Goal: Task Accomplishment & Management: Use online tool/utility

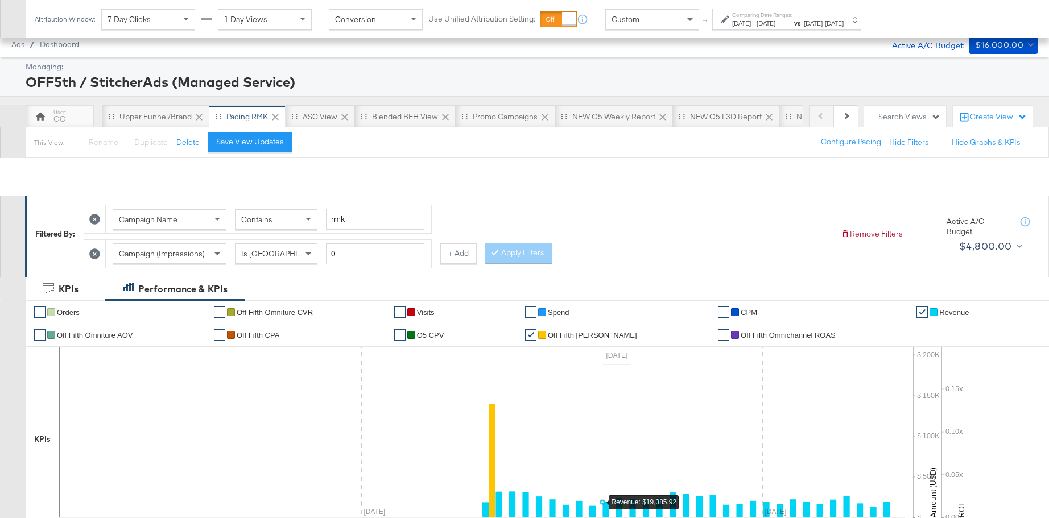
scroll to position [350, 0]
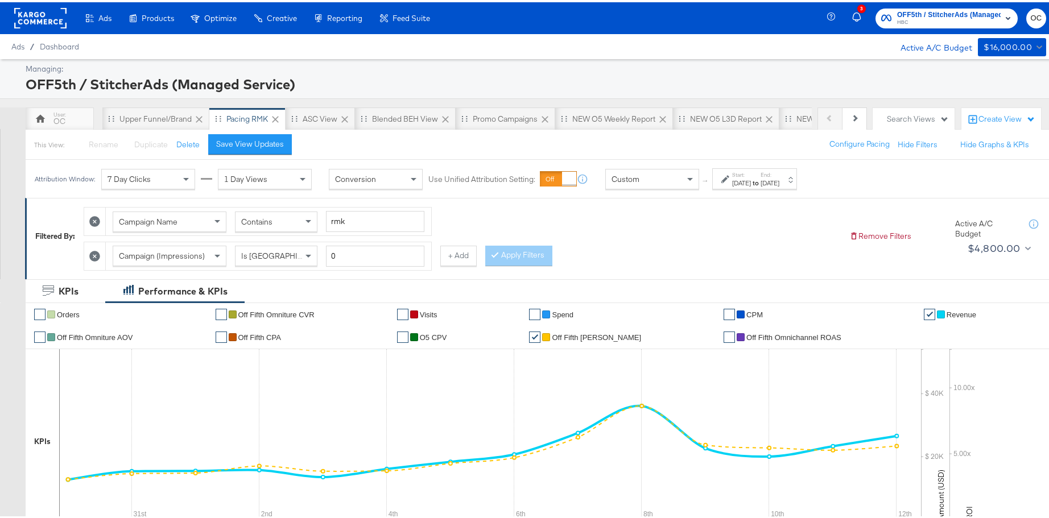
click at [49, 22] on rect at bounding box center [40, 16] width 52 height 20
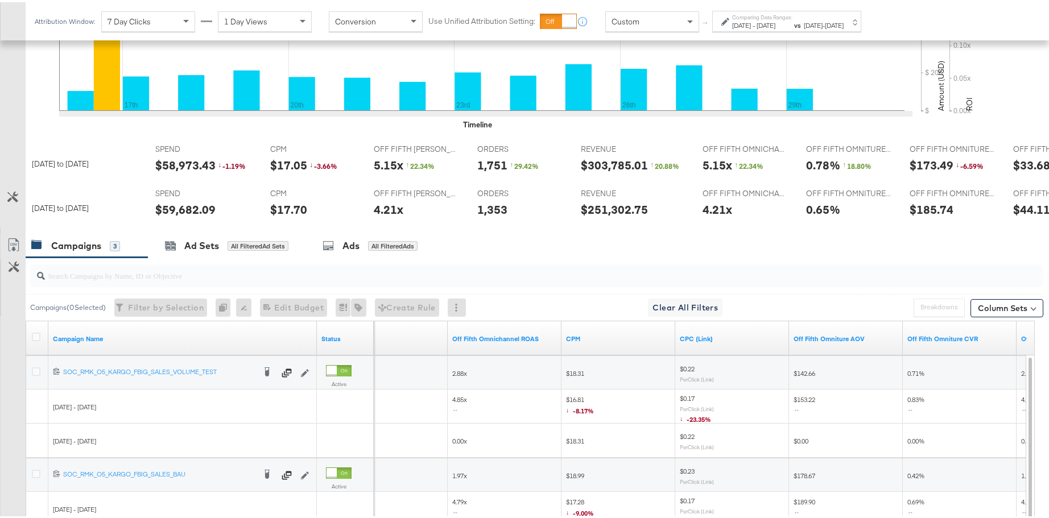
scroll to position [0, 5]
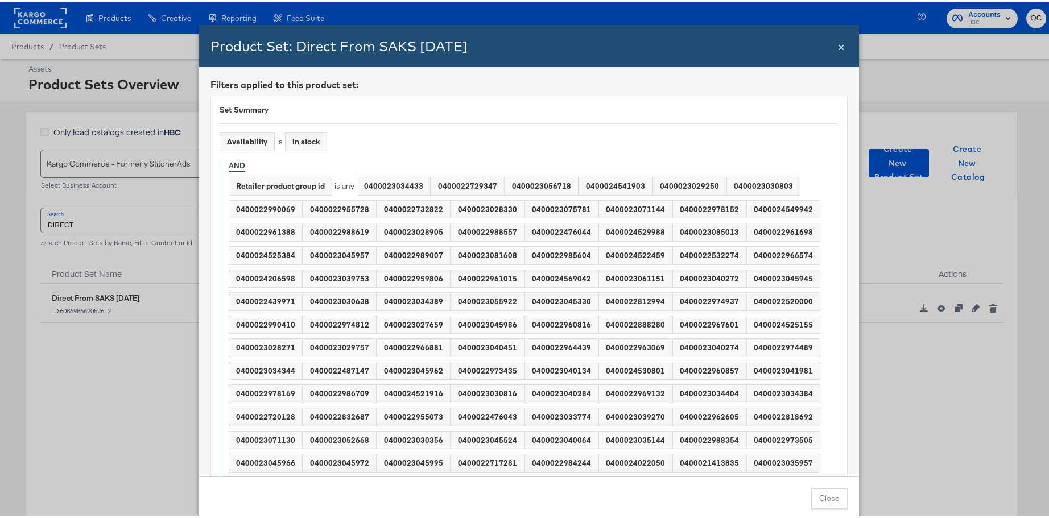
click at [838, 45] on span "×" at bounding box center [841, 43] width 7 height 15
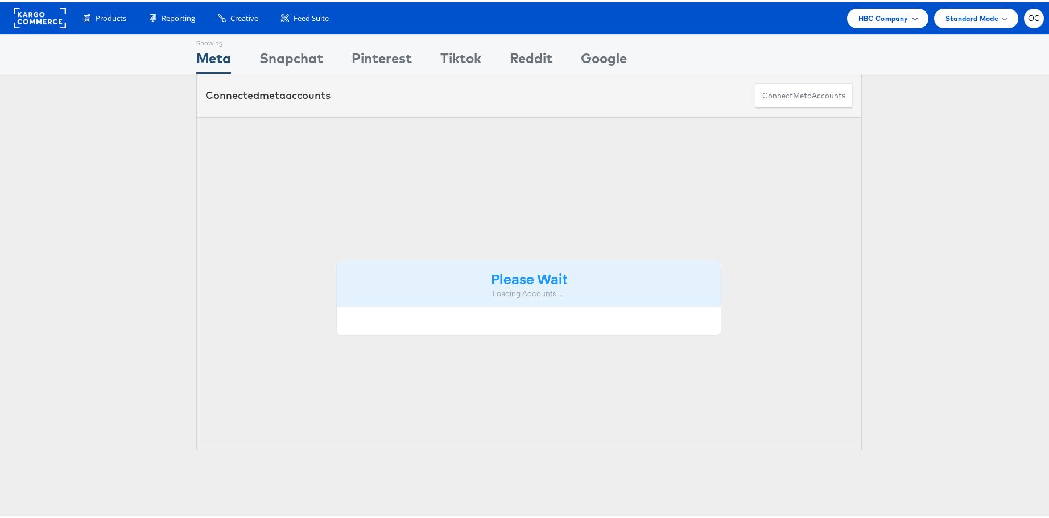
click at [858, 20] on span "HBC Company" at bounding box center [883, 16] width 50 height 12
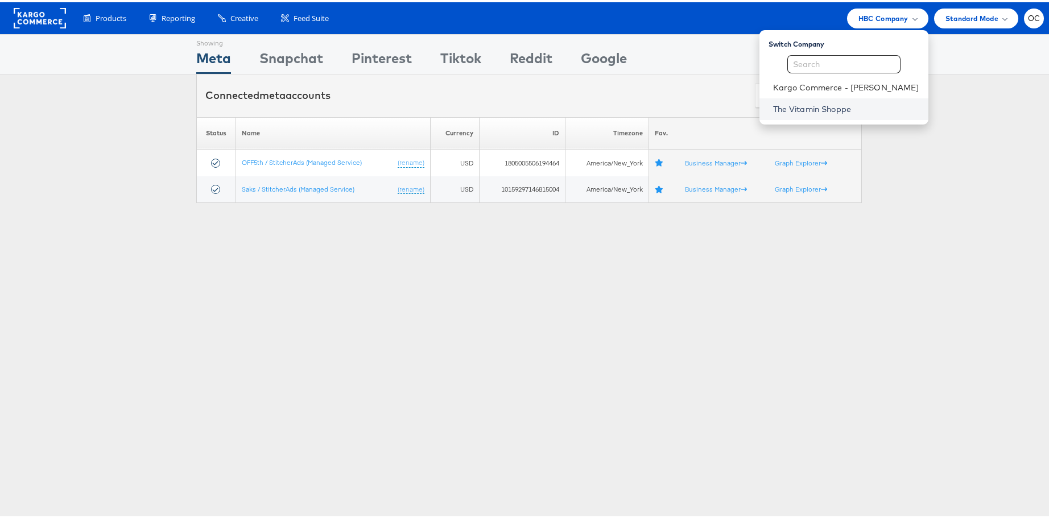
click at [818, 101] on link "The Vitamin Shoppe" at bounding box center [846, 106] width 146 height 11
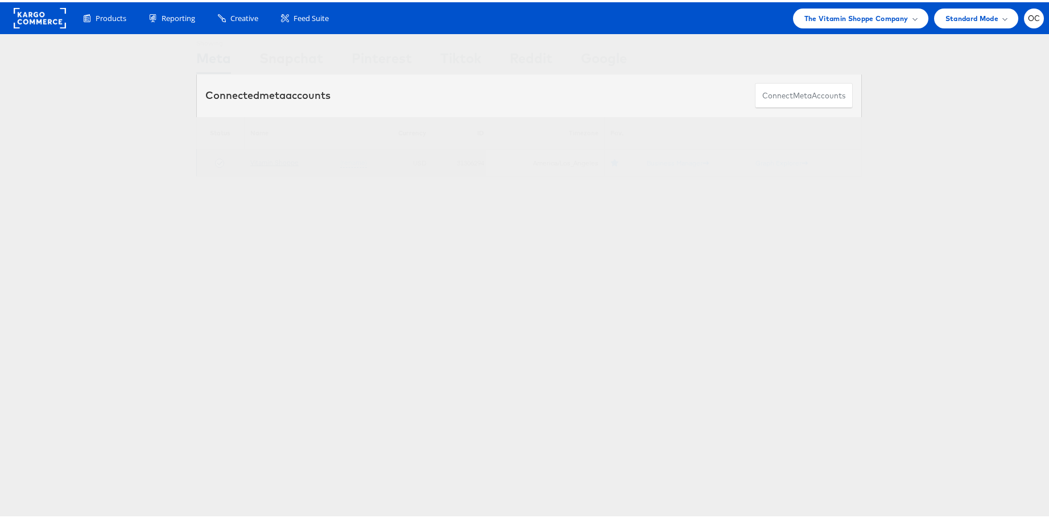
click at [274, 159] on link "Vitamin Shoppe" at bounding box center [274, 160] width 48 height 9
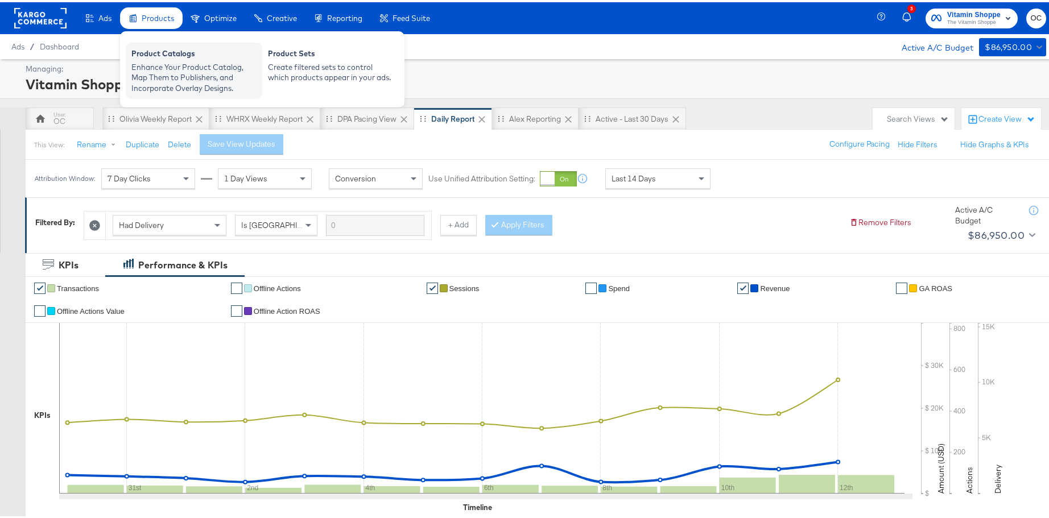
click at [225, 61] on div "Enhance Your Product Catalog, Map Them to Publishers, and Incorporate Overlay D…" at bounding box center [193, 76] width 125 height 32
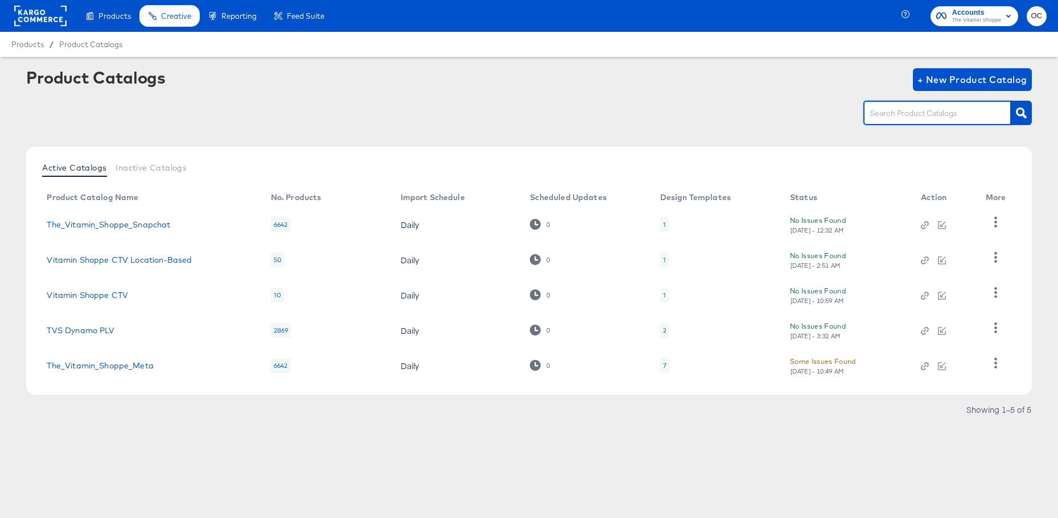
click at [881, 115] on input "text" at bounding box center [928, 113] width 121 height 13
type input "meta"
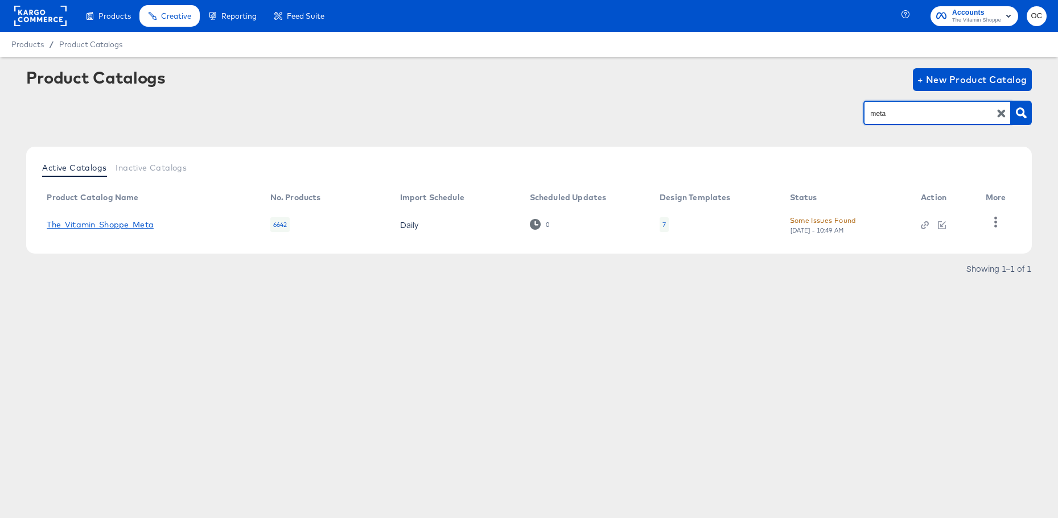
click at [126, 227] on link "The_Vitamin_Shoppe_Meta" at bounding box center [100, 224] width 106 height 9
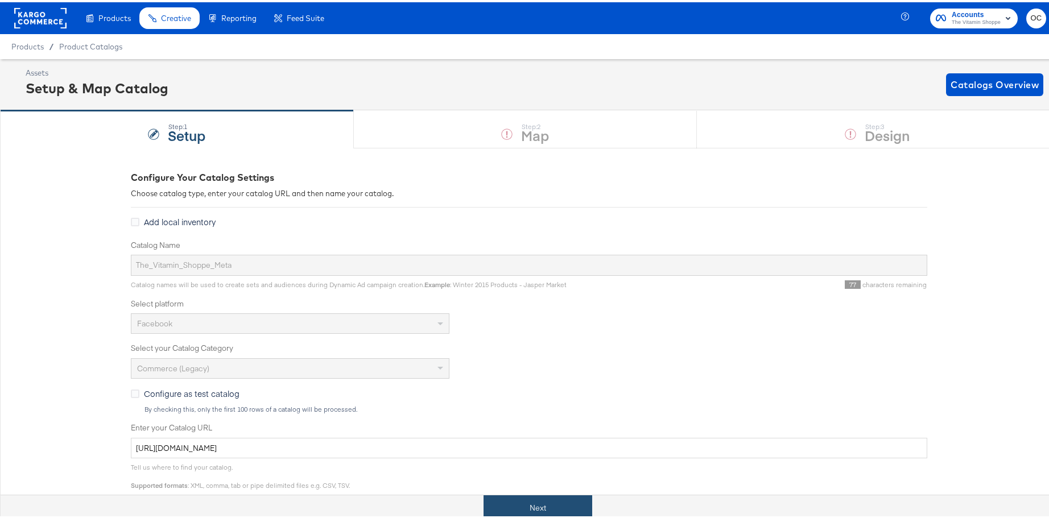
click at [522, 508] on button "Next" at bounding box center [538, 506] width 109 height 26
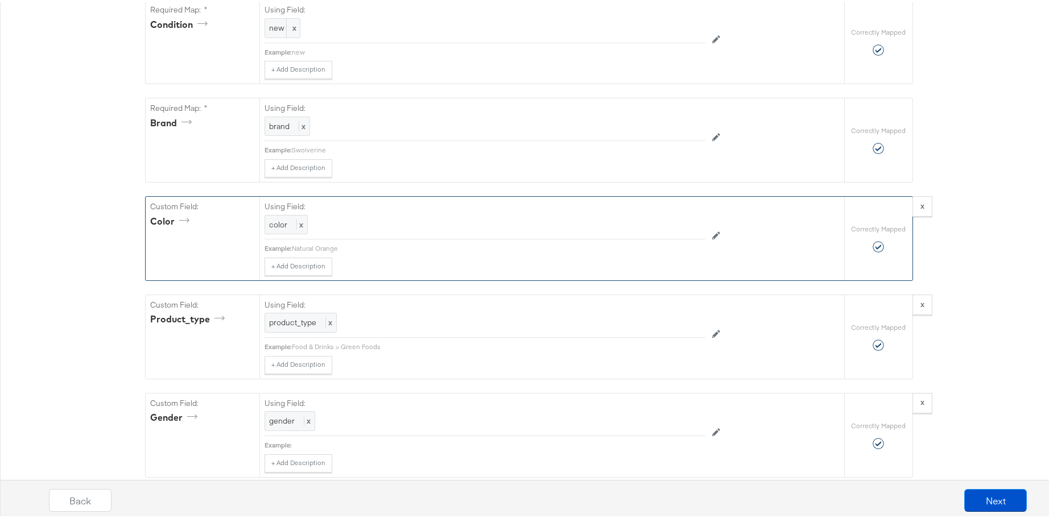
scroll to position [1075, 0]
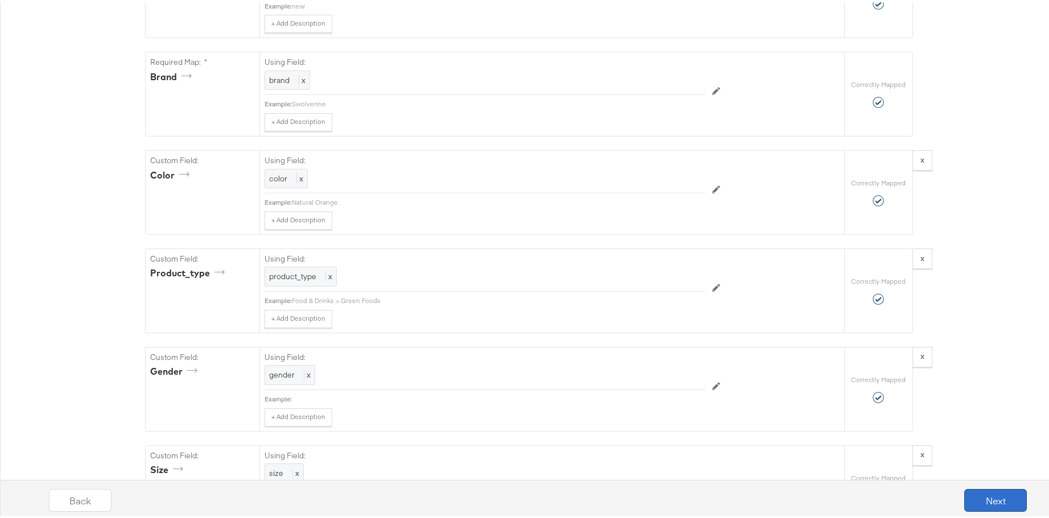
click at [1003, 491] on button "Next" at bounding box center [995, 498] width 63 height 23
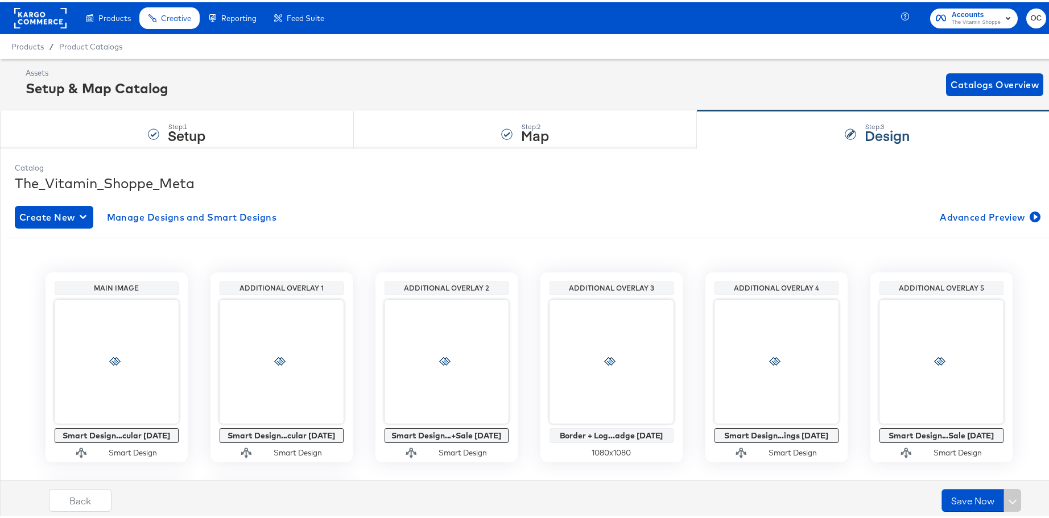
scroll to position [237, 0]
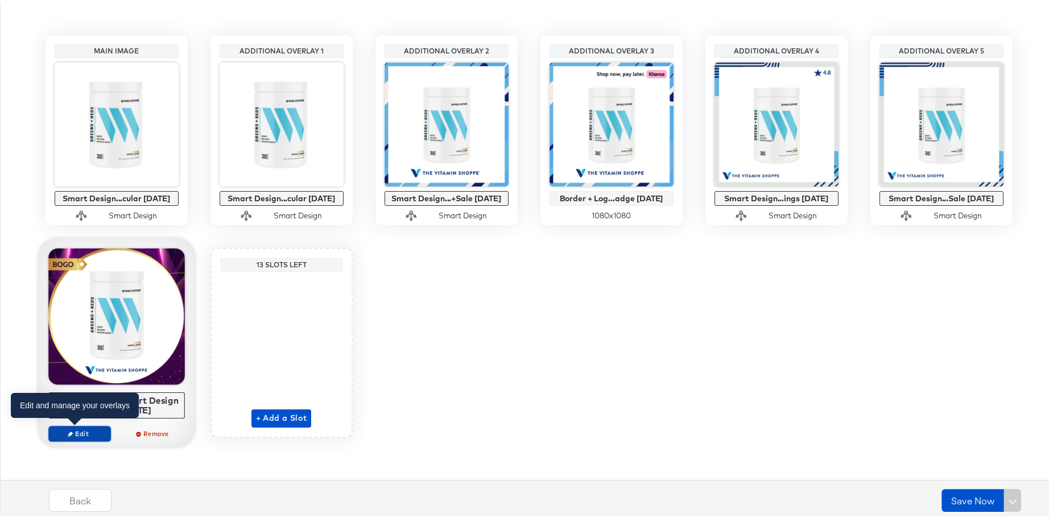
click at [89, 435] on span "Edit" at bounding box center [79, 431] width 52 height 9
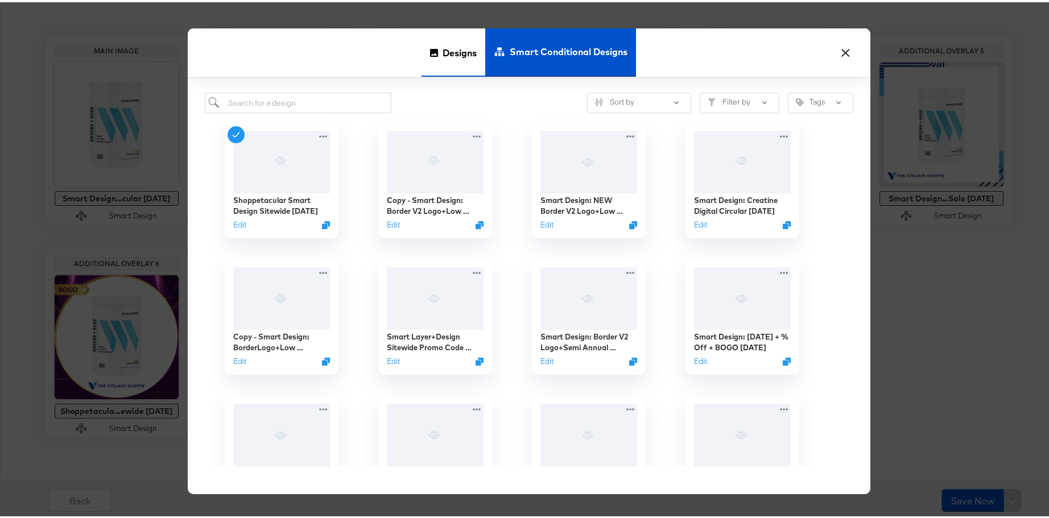
click at [430, 53] on icon at bounding box center [434, 50] width 8 height 8
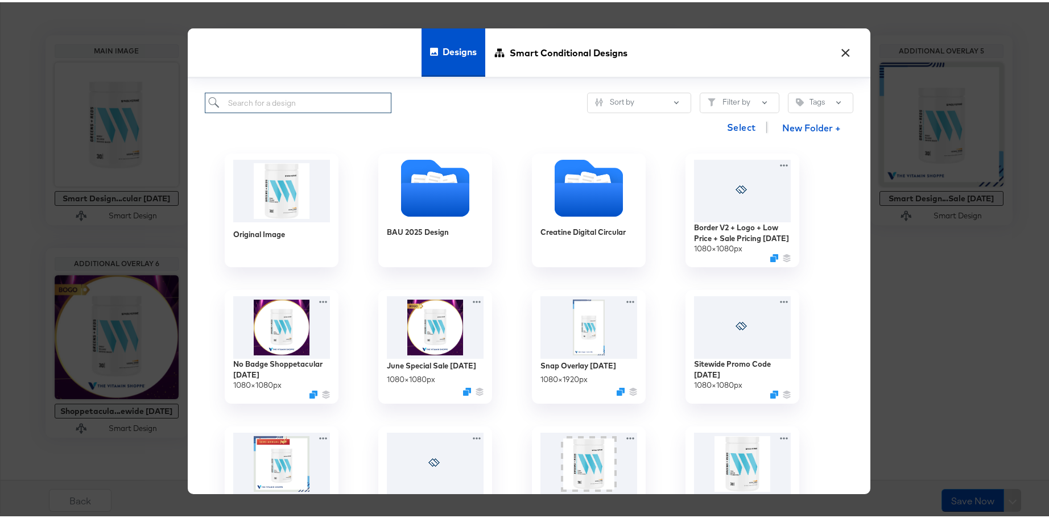
click at [331, 103] on input "search" at bounding box center [298, 100] width 187 height 21
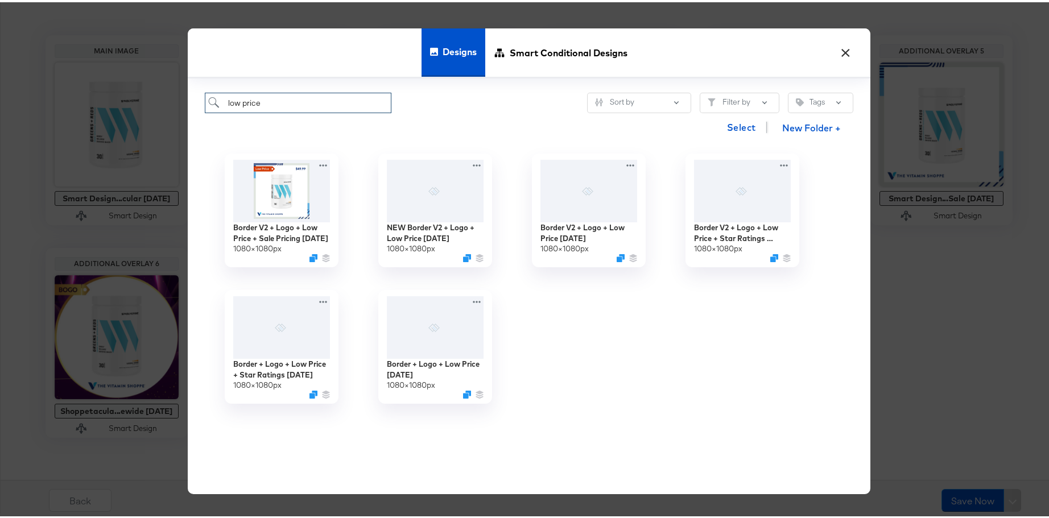
type input "low price"
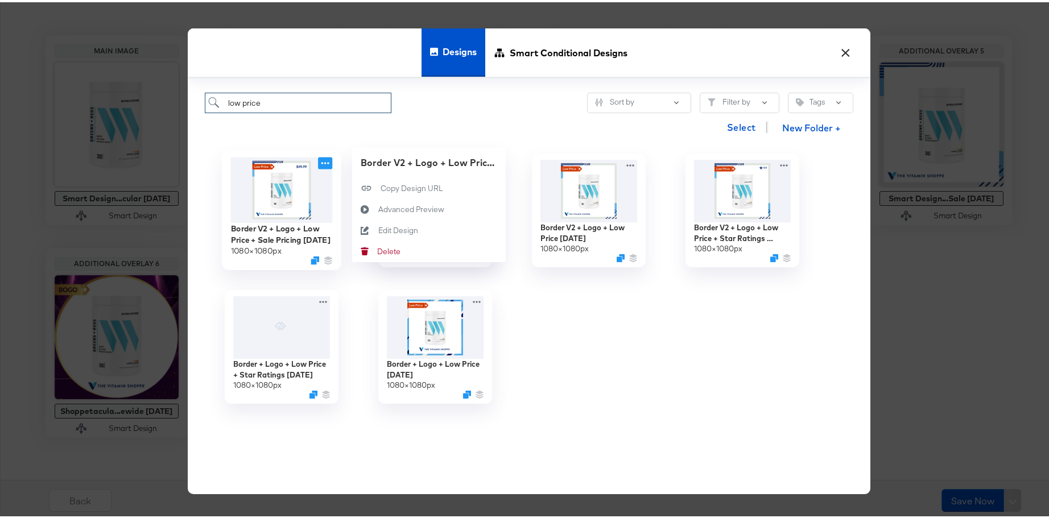
click at [320, 162] on icon at bounding box center [325, 161] width 14 height 12
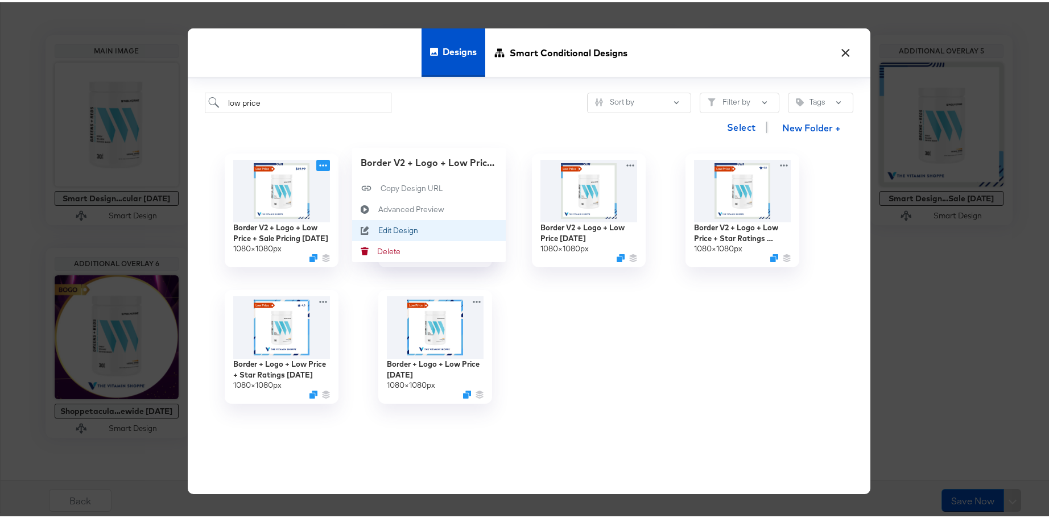
click at [378, 228] on div "Edit Design Edit Design" at bounding box center [378, 228] width 0 height 0
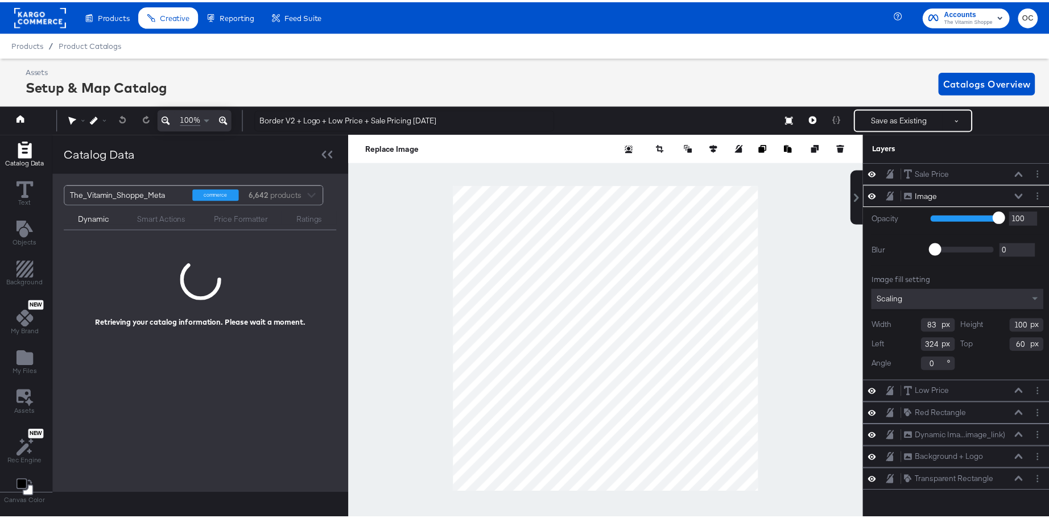
scroll to position [0, 3]
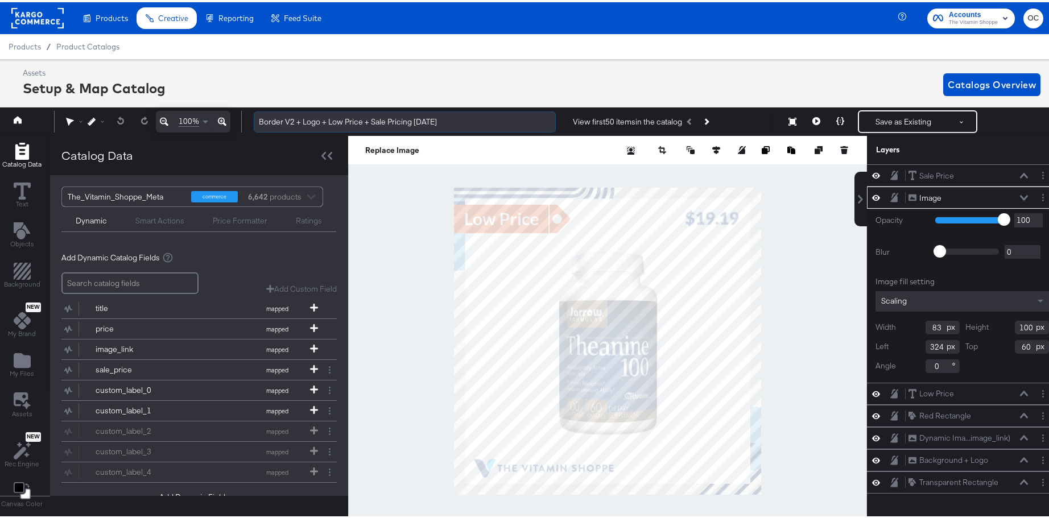
click at [319, 121] on input "Border V2 + Logo + Low Price + Sale Pricing [DATE]" at bounding box center [405, 119] width 302 height 21
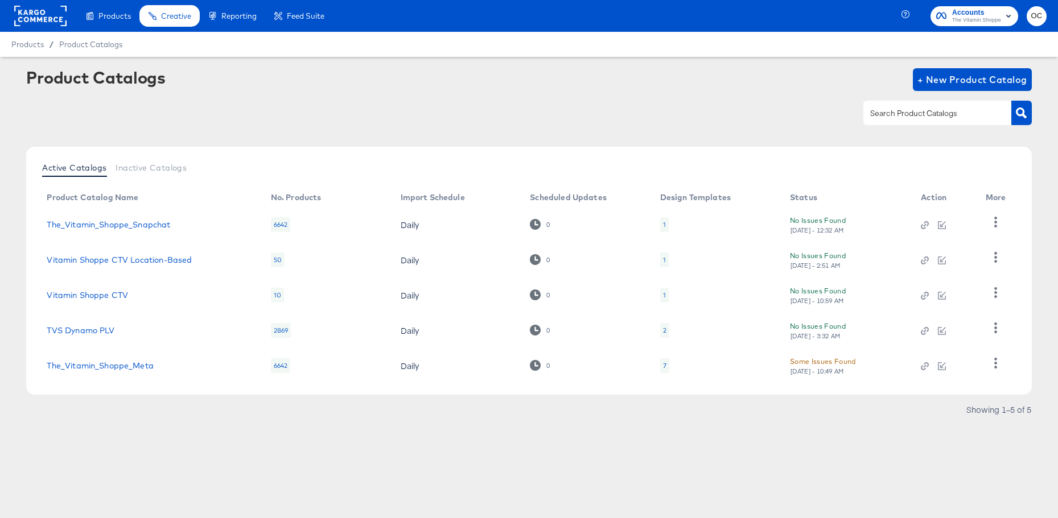
click at [899, 121] on div at bounding box center [937, 113] width 148 height 24
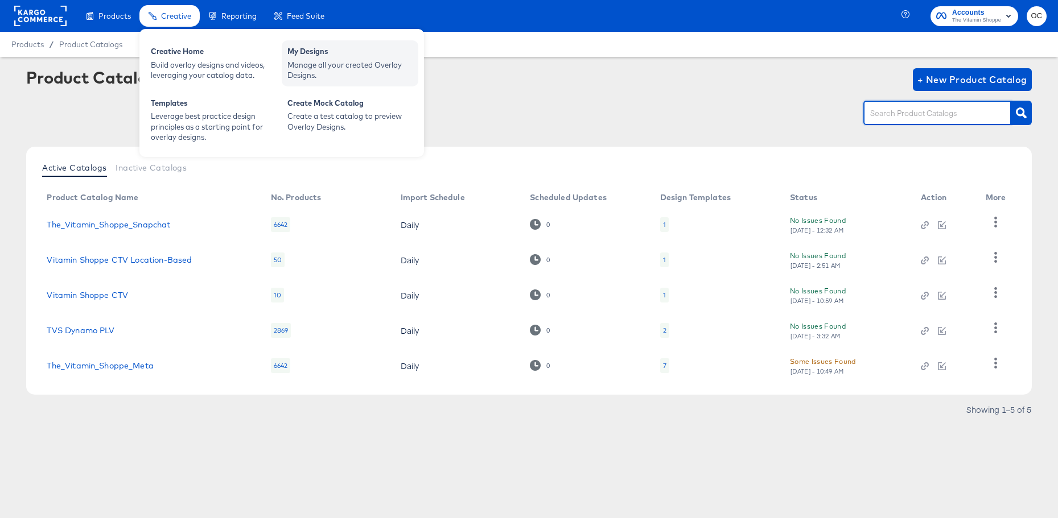
click at [311, 78] on div "Manage all your created Overlay Designs." at bounding box center [349, 70] width 125 height 21
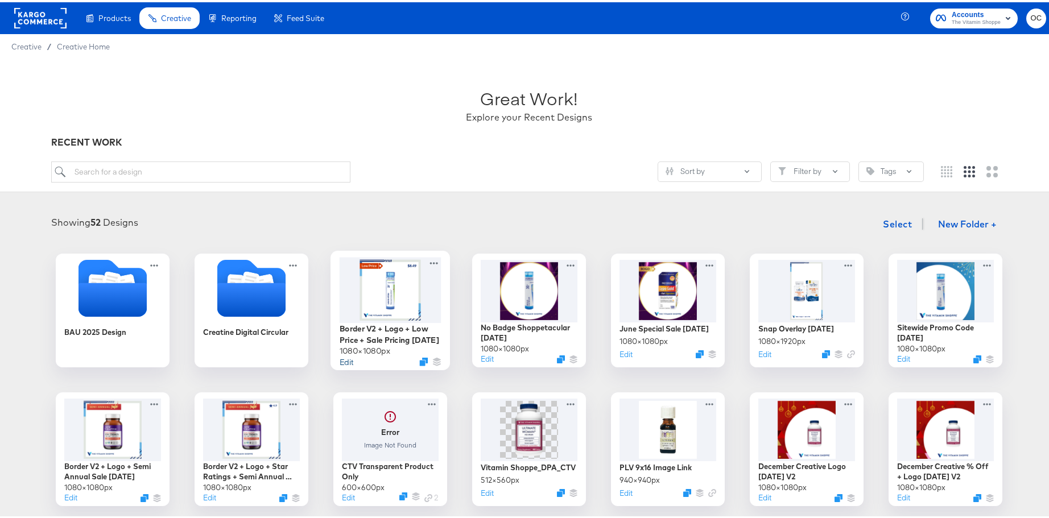
click at [341, 362] on button "Edit" at bounding box center [346, 359] width 14 height 11
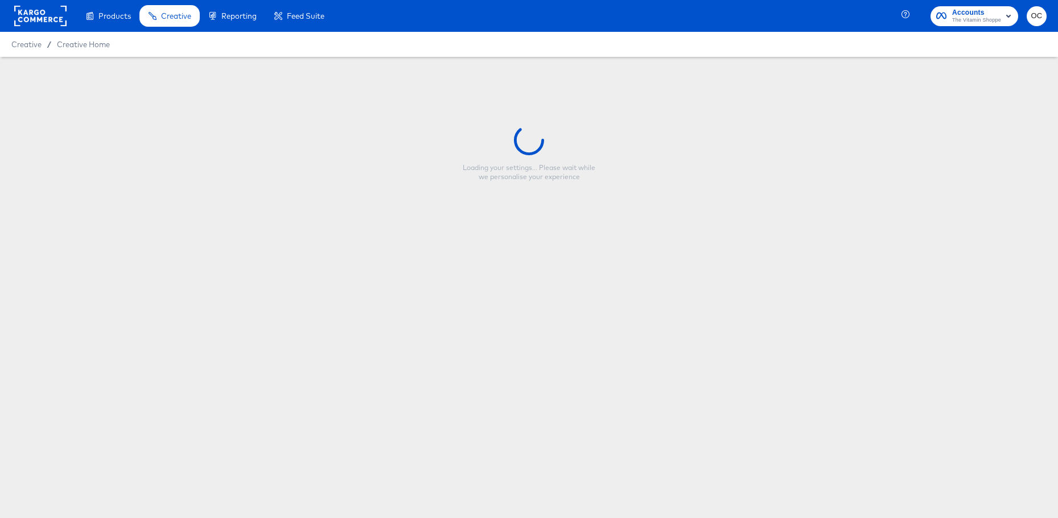
type input "Border V2 + Logo + Low Price + Sale Pricing [DATE]"
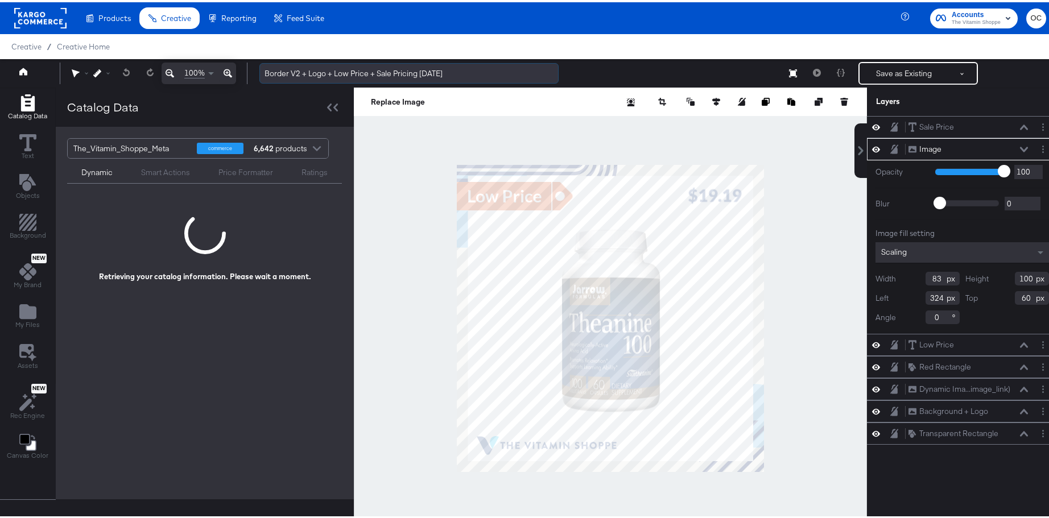
click at [323, 72] on input "Border V2 + Logo + Low Price + Sale Pricing [DATE]" at bounding box center [408, 71] width 299 height 21
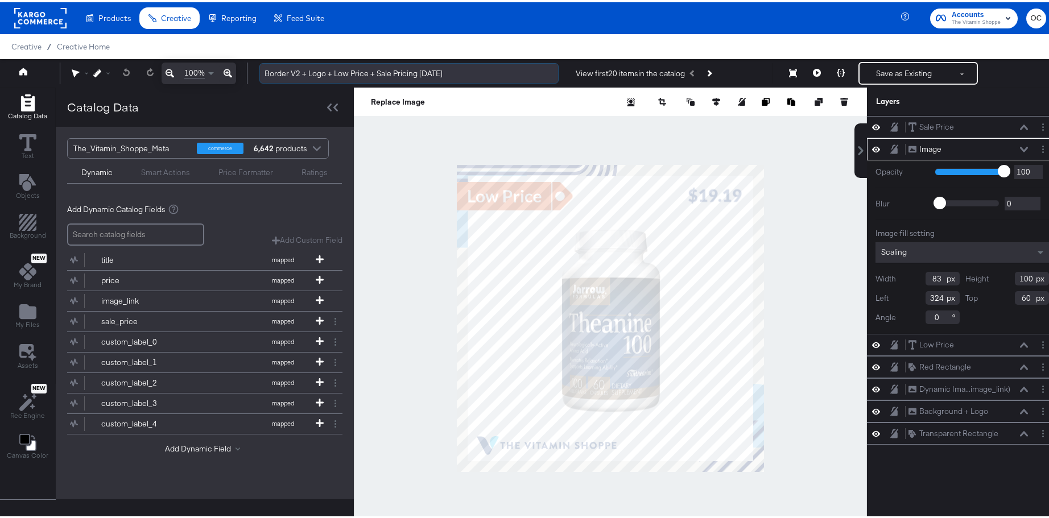
click at [323, 72] on input "Border V2 + Logo + Low Price + Sale Pricing [DATE]" at bounding box center [408, 71] width 299 height 21
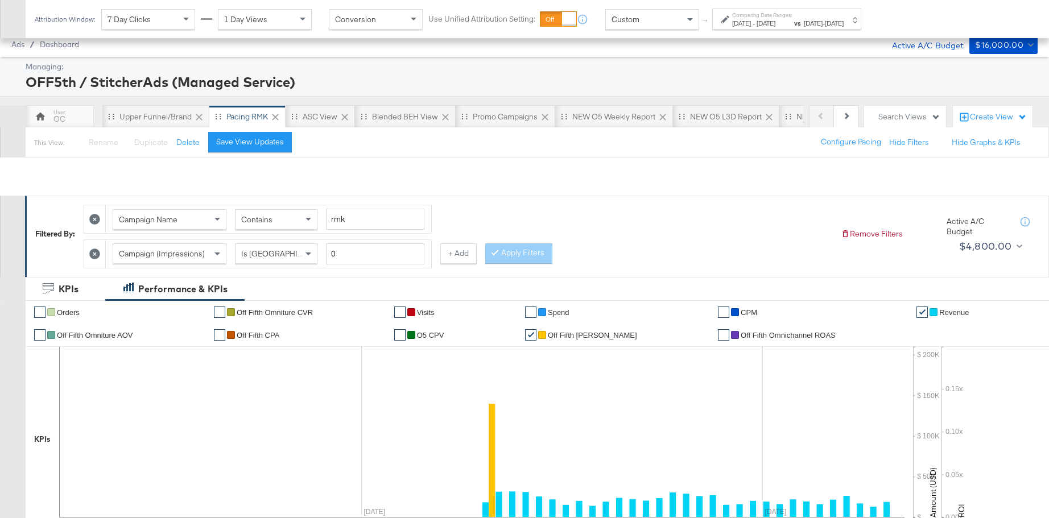
scroll to position [350, 0]
